Goal: Use online tool/utility: Utilize a website feature to perform a specific function

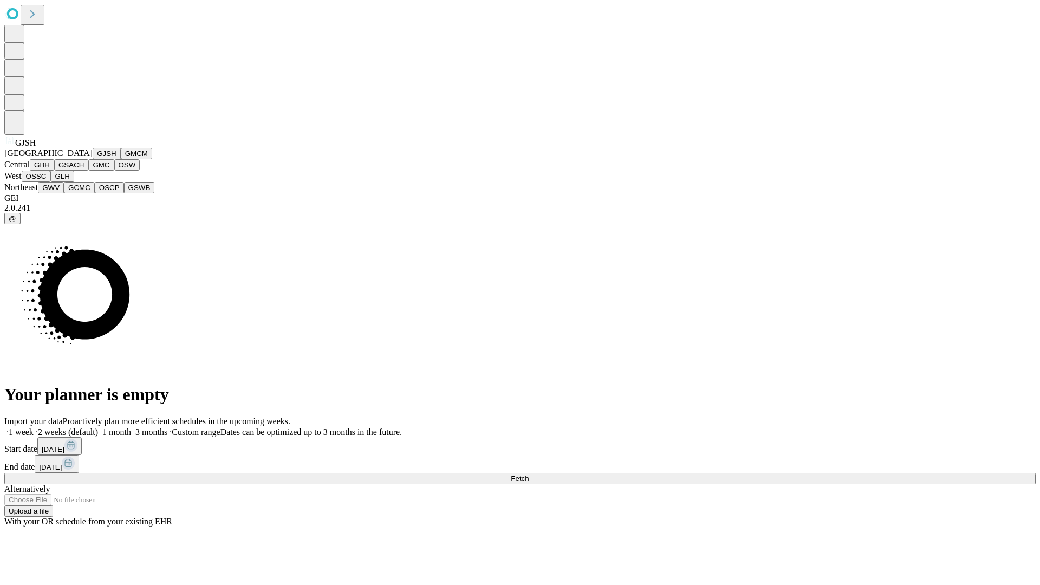
click at [93, 159] on button "GJSH" at bounding box center [107, 153] width 28 height 11
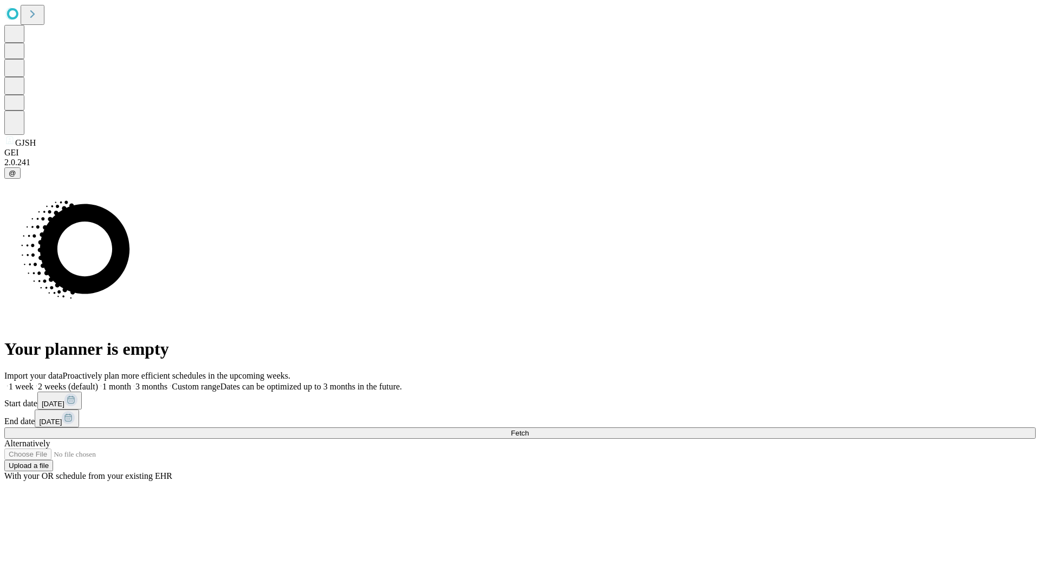
click at [98, 382] on label "2 weeks (default)" at bounding box center [66, 386] width 64 height 9
click at [529, 429] on span "Fetch" at bounding box center [520, 433] width 18 height 8
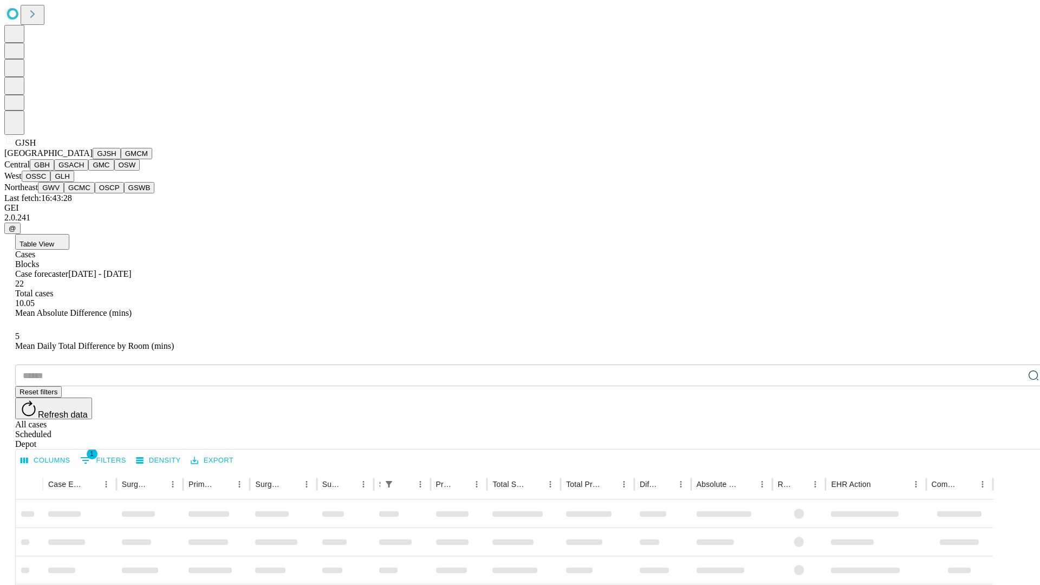
click at [121, 159] on button "GMCM" at bounding box center [136, 153] width 31 height 11
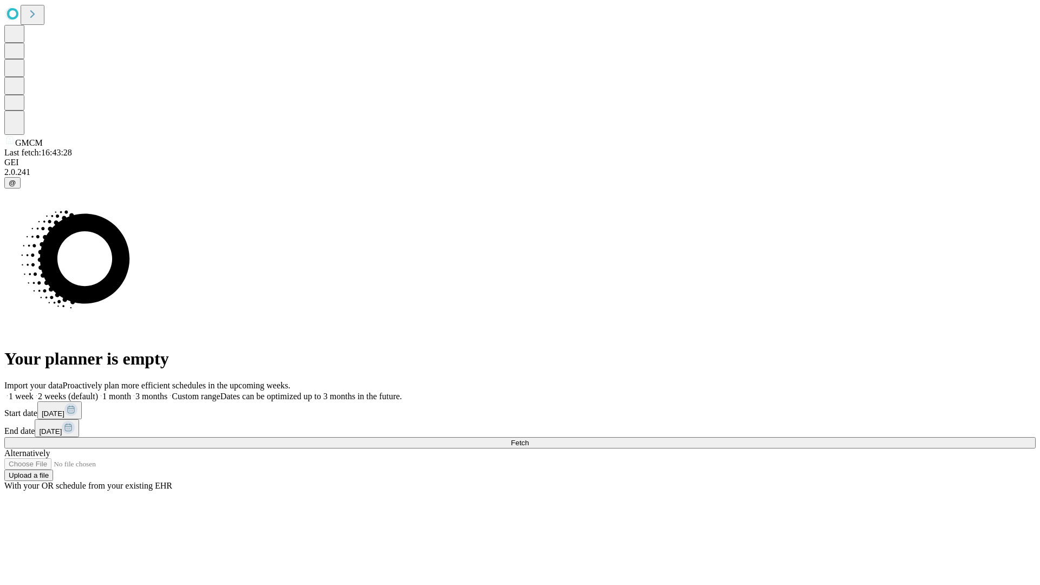
click at [98, 392] on label "2 weeks (default)" at bounding box center [66, 396] width 64 height 9
click at [529, 439] on span "Fetch" at bounding box center [520, 443] width 18 height 8
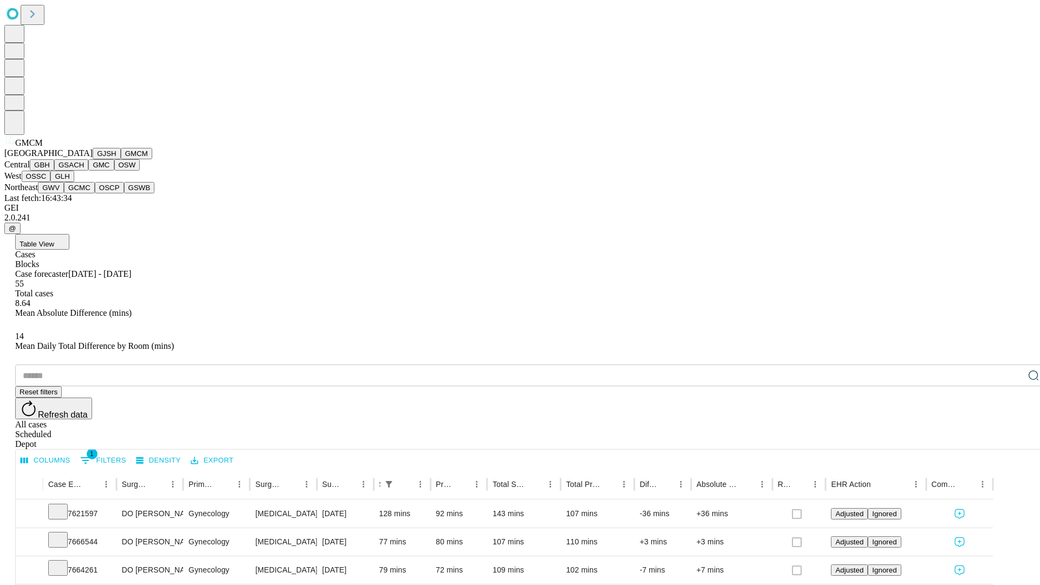
click at [54, 171] on button "GBH" at bounding box center [42, 164] width 24 height 11
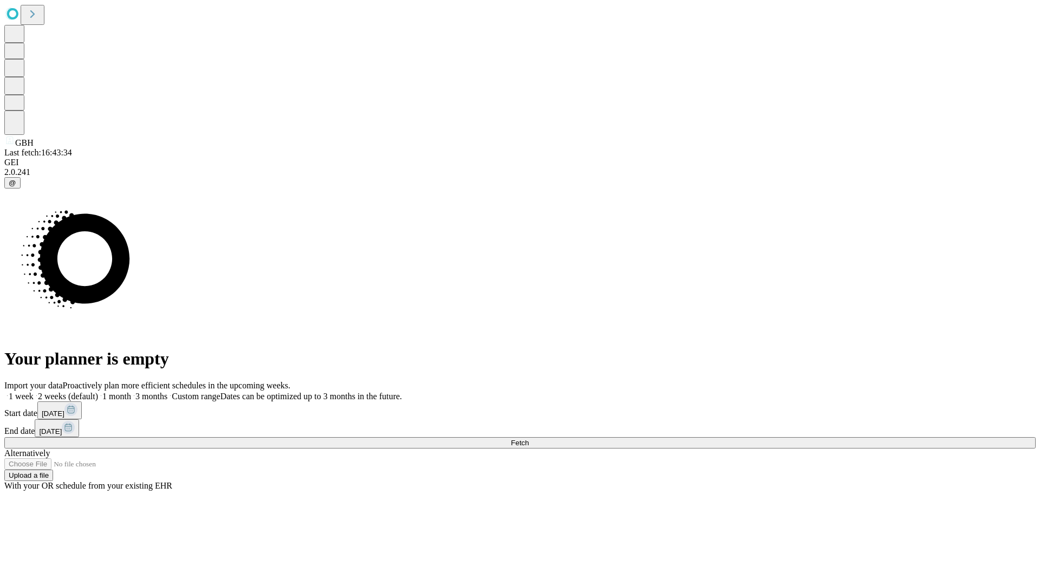
click at [98, 392] on label "2 weeks (default)" at bounding box center [66, 396] width 64 height 9
click at [529, 439] on span "Fetch" at bounding box center [520, 443] width 18 height 8
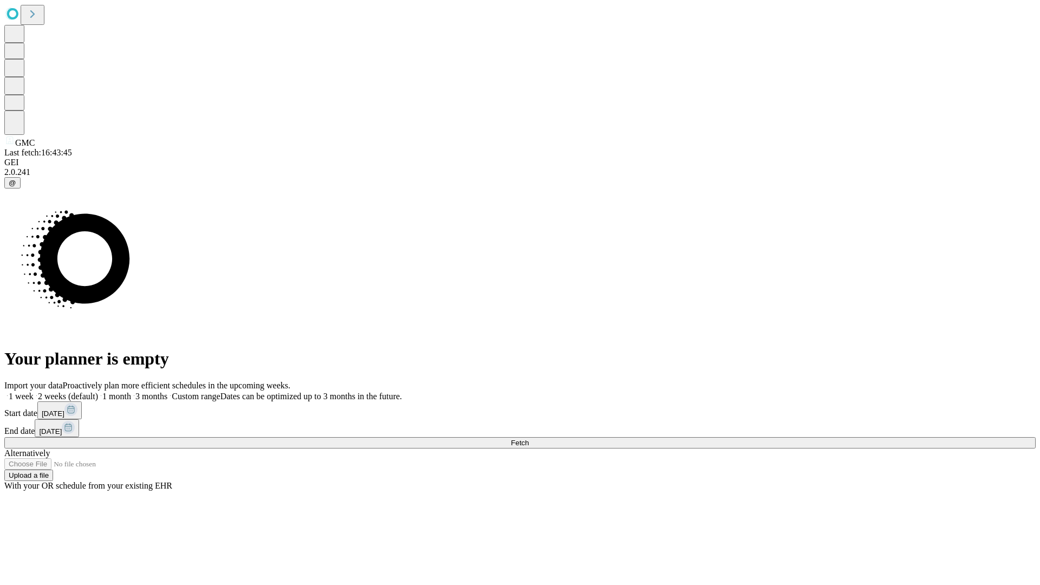
click at [529, 439] on span "Fetch" at bounding box center [520, 443] width 18 height 8
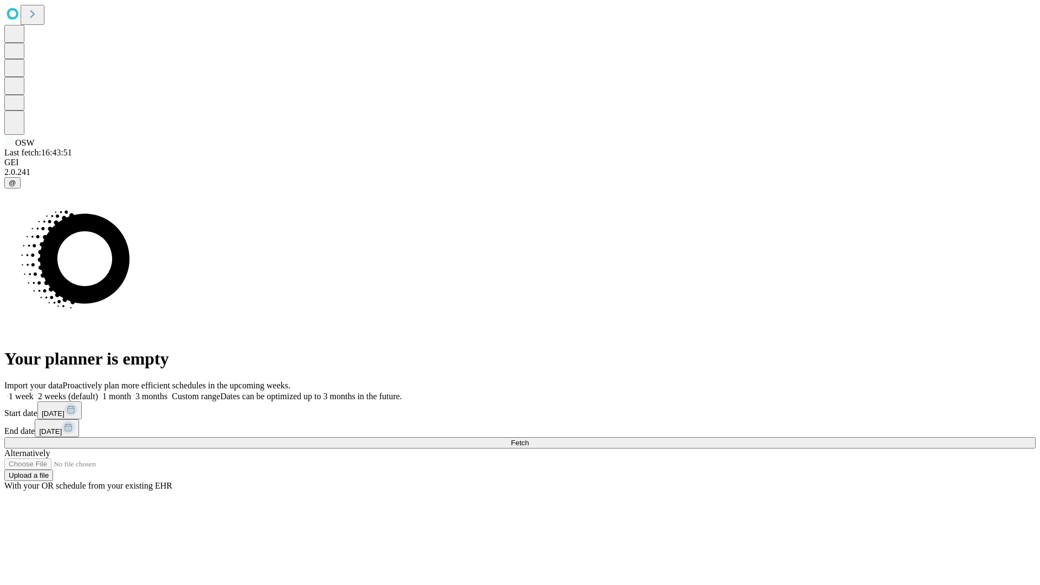
click at [529, 439] on span "Fetch" at bounding box center [520, 443] width 18 height 8
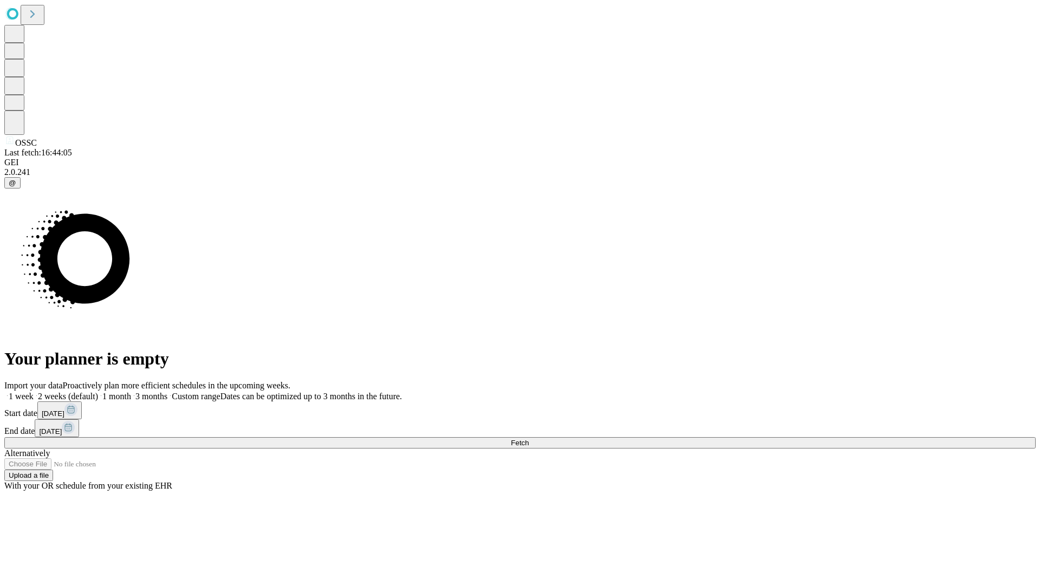
click at [98, 392] on label "2 weeks (default)" at bounding box center [66, 396] width 64 height 9
click at [529, 439] on span "Fetch" at bounding box center [520, 443] width 18 height 8
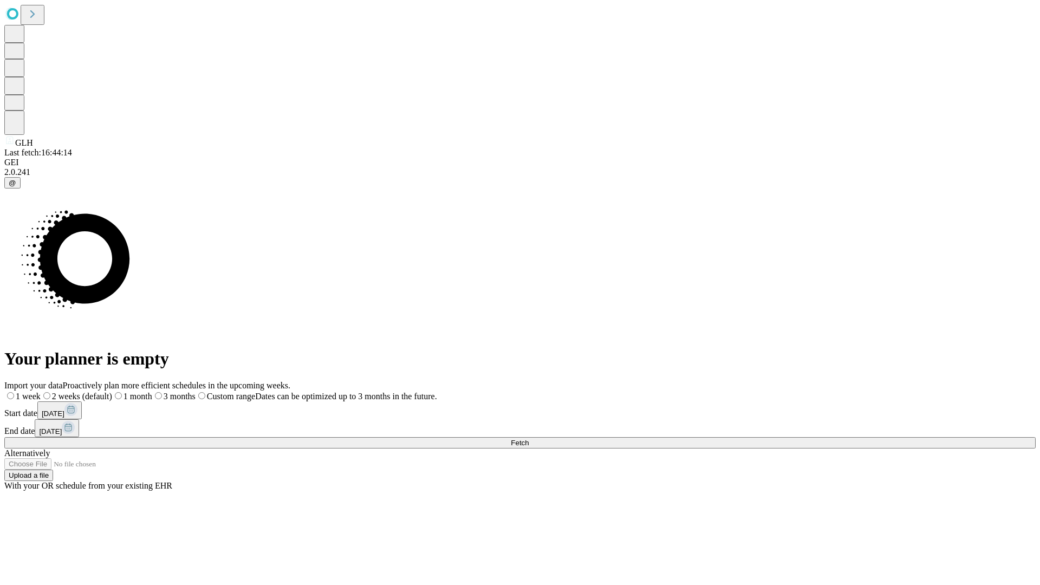
click at [529, 439] on span "Fetch" at bounding box center [520, 443] width 18 height 8
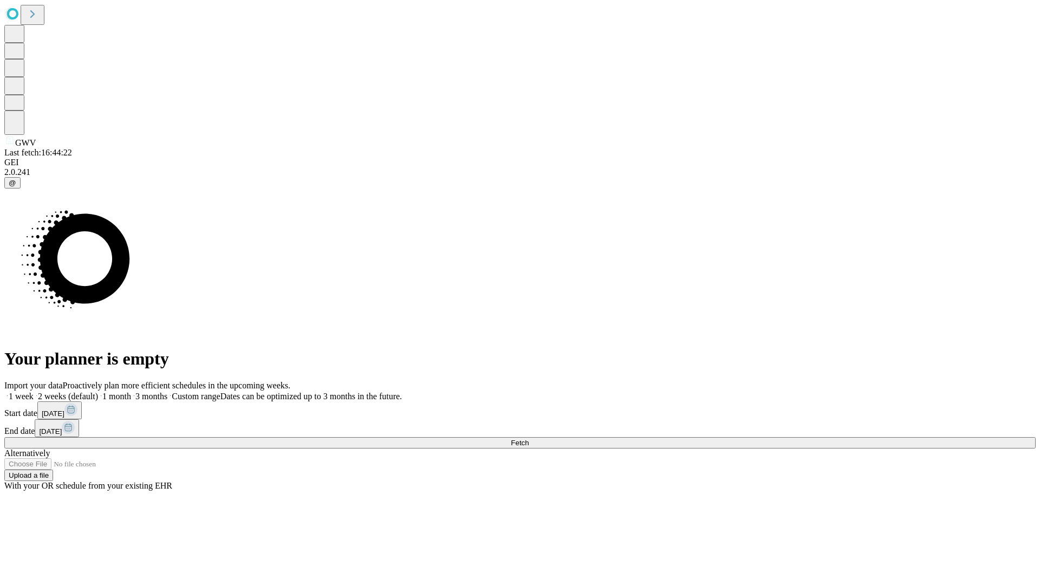
click at [529, 439] on span "Fetch" at bounding box center [520, 443] width 18 height 8
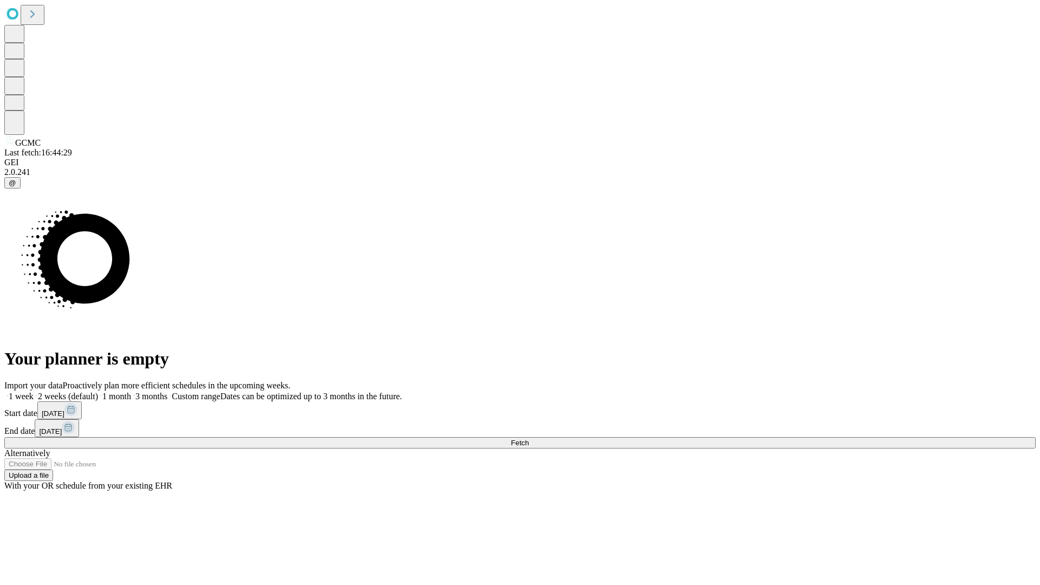
click at [529, 439] on span "Fetch" at bounding box center [520, 443] width 18 height 8
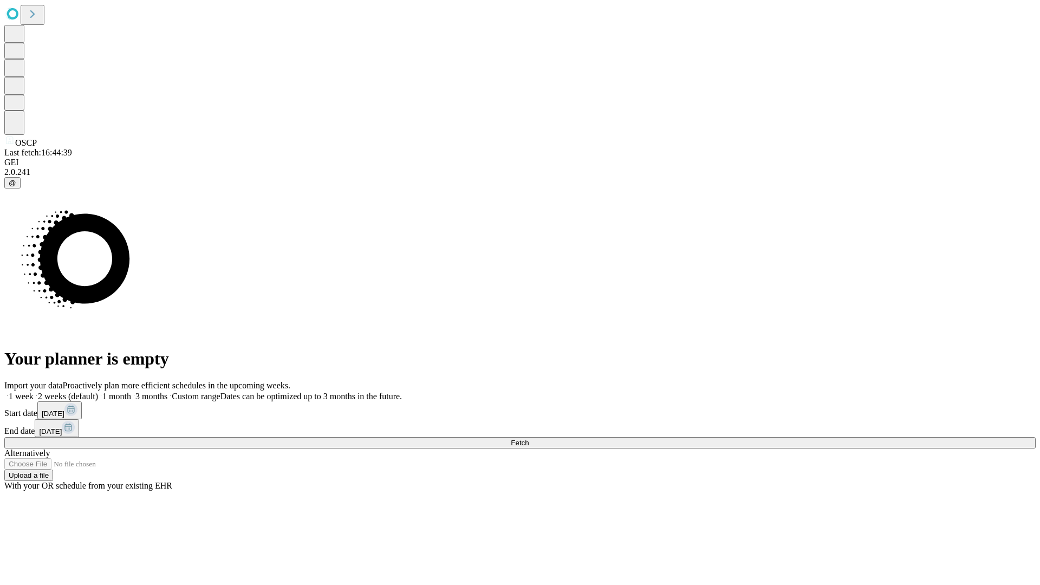
click at [529, 439] on span "Fetch" at bounding box center [520, 443] width 18 height 8
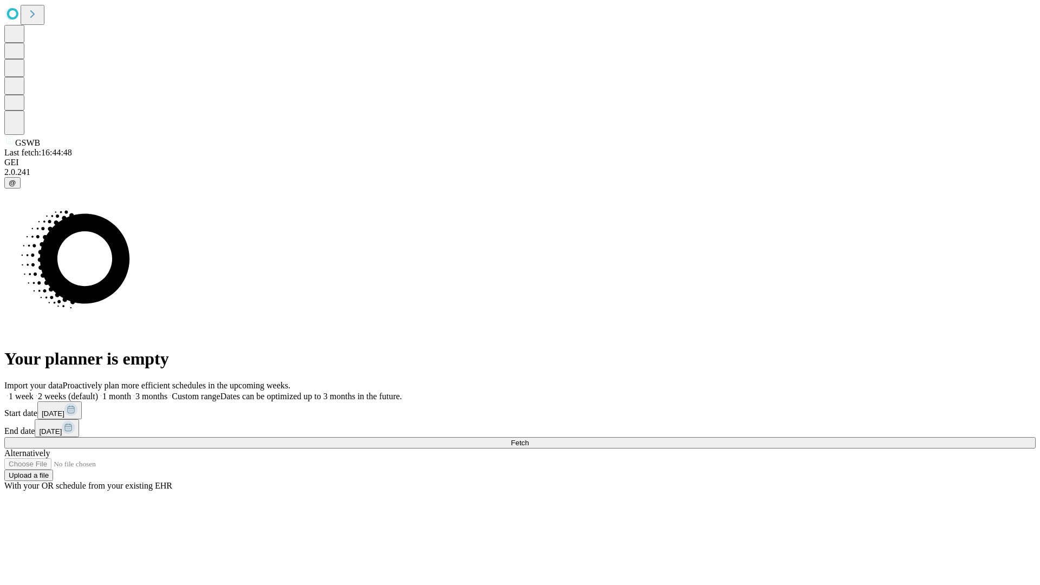
click at [98, 392] on label "2 weeks (default)" at bounding box center [66, 396] width 64 height 9
click at [529, 439] on span "Fetch" at bounding box center [520, 443] width 18 height 8
